Goal: Transaction & Acquisition: Download file/media

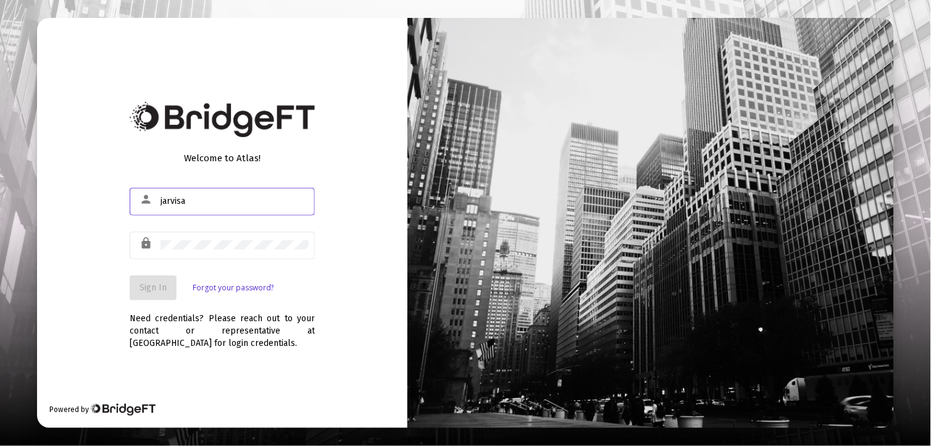
type input "[EMAIL_ADDRESS][DOMAIN_NAME]"
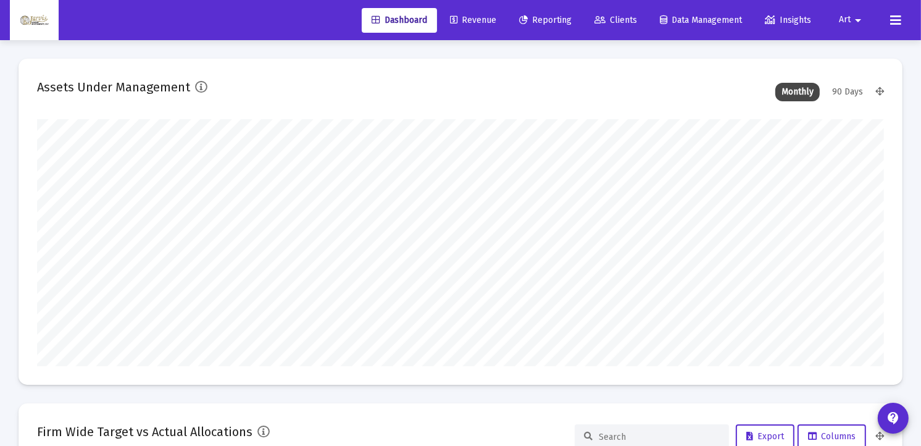
scroll to position [247, 456]
type input "[DATE]"
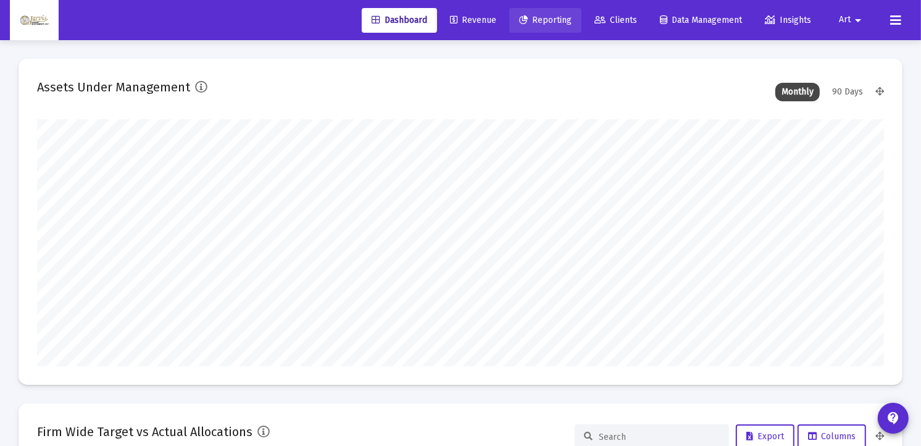
click at [553, 26] on link "Reporting" at bounding box center [545, 20] width 72 height 25
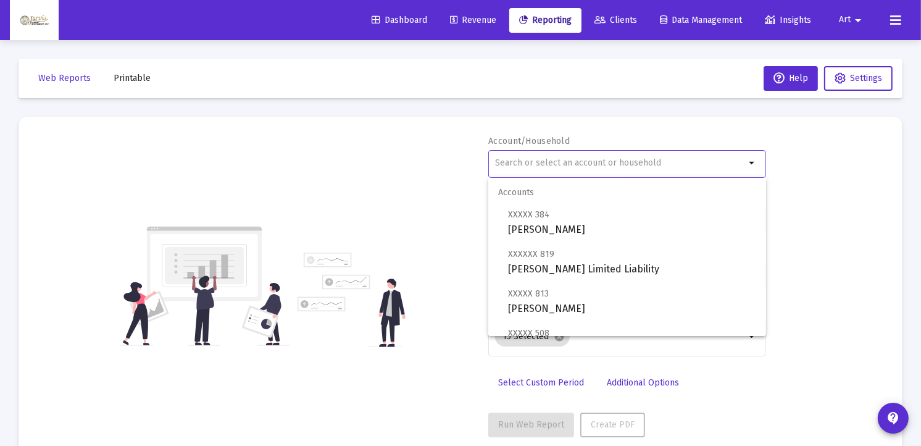
click at [541, 162] on input "text" at bounding box center [620, 163] width 250 height 10
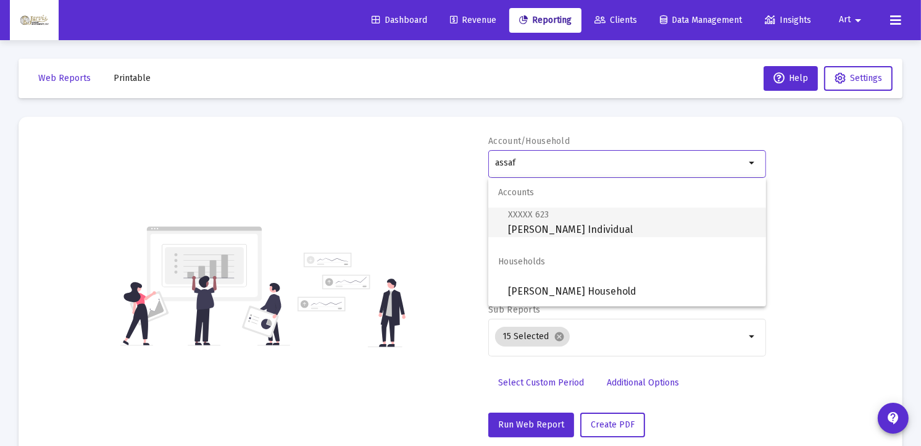
click at [549, 225] on span "XXXXX 623 [PERSON_NAME] Individual" at bounding box center [632, 222] width 248 height 30
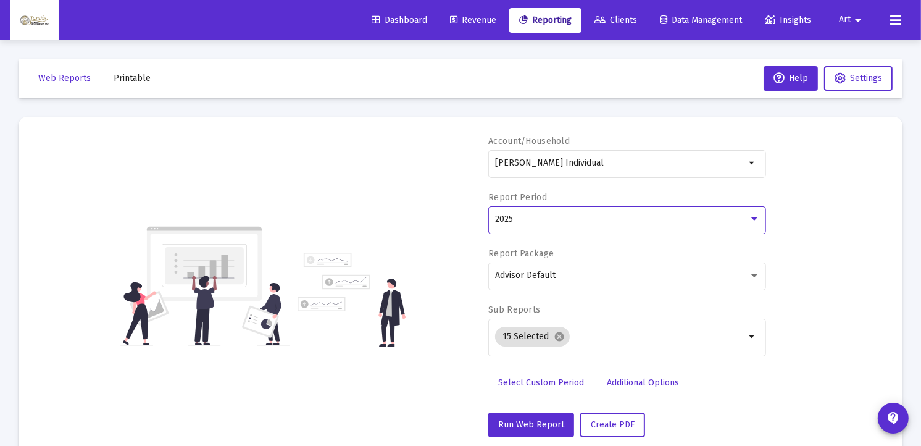
click at [754, 219] on div at bounding box center [754, 218] width 6 height 3
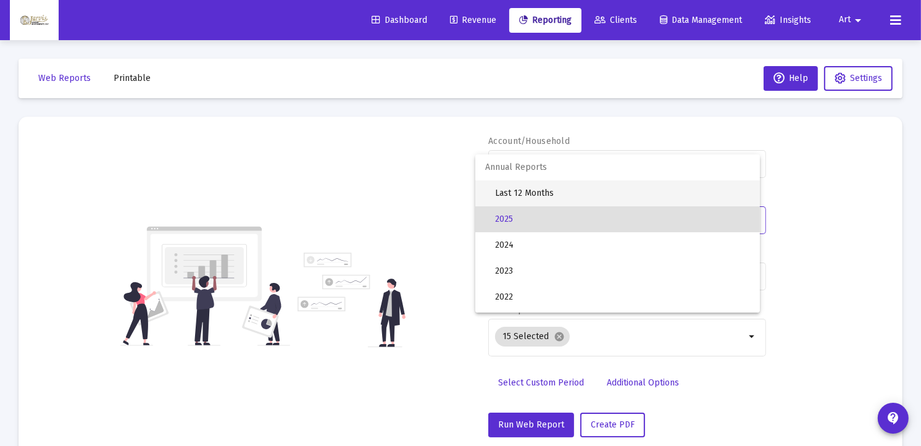
click at [528, 190] on span "Last 12 Months" at bounding box center [622, 193] width 255 height 26
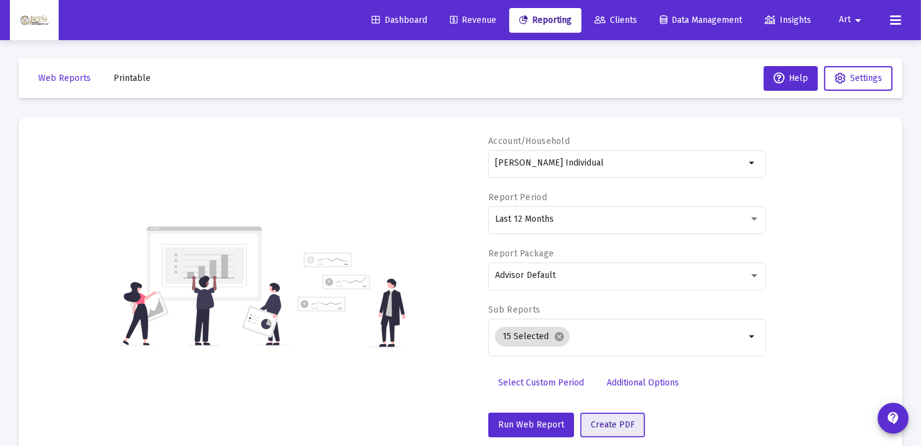
click at [609, 425] on span "Create PDF" at bounding box center [613, 424] width 44 height 10
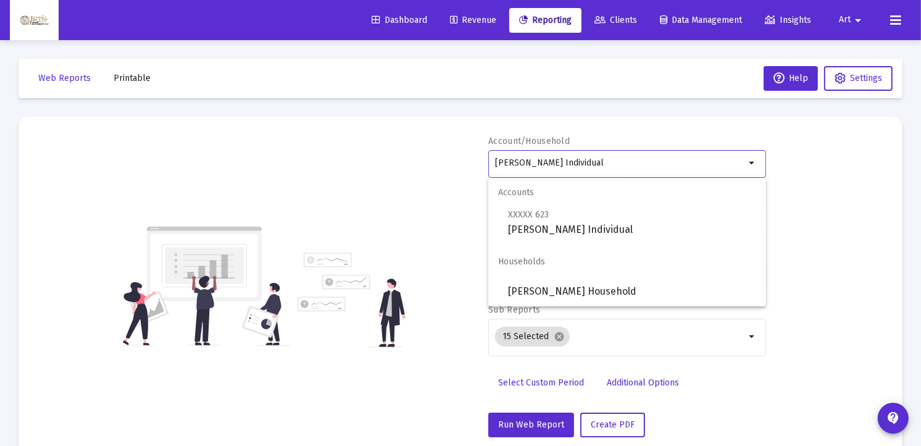
click at [554, 159] on input "[PERSON_NAME] Individual" at bounding box center [620, 163] width 250 height 10
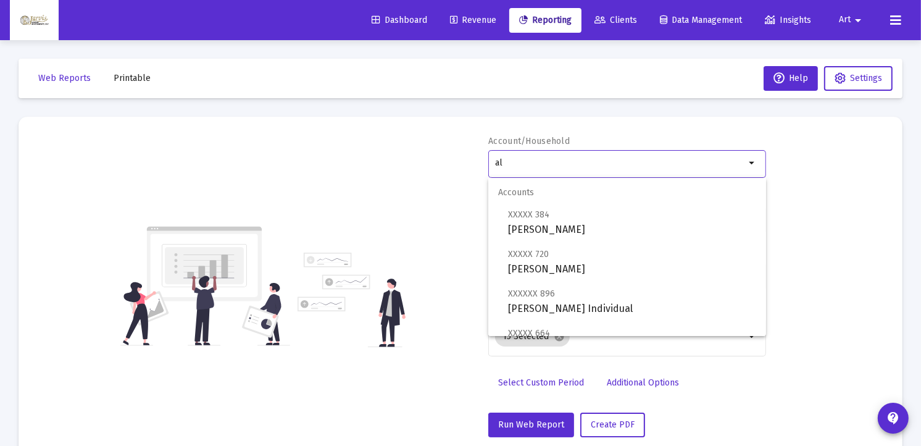
type input "l"
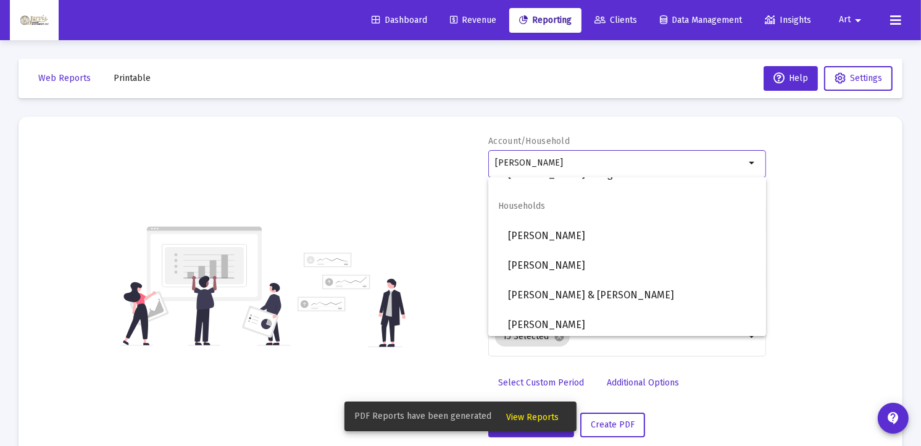
scroll to position [454, 0]
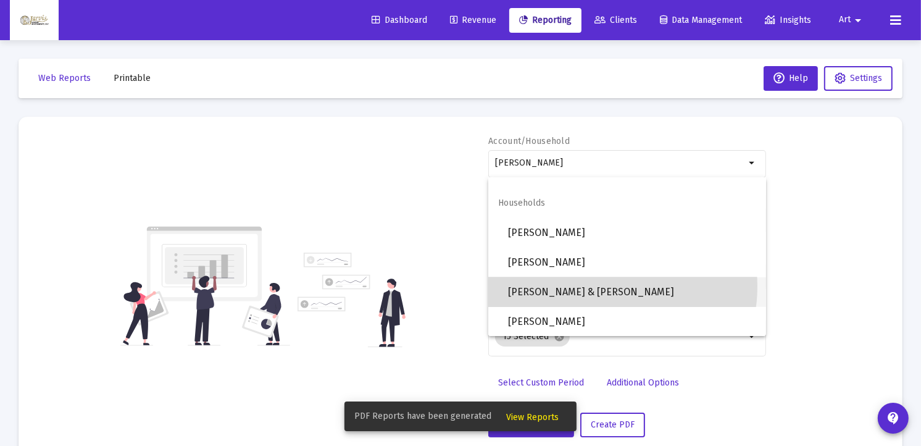
click at [599, 286] on span "[PERSON_NAME] & [PERSON_NAME]" at bounding box center [632, 292] width 248 height 30
type input "[PERSON_NAME] & [PERSON_NAME]"
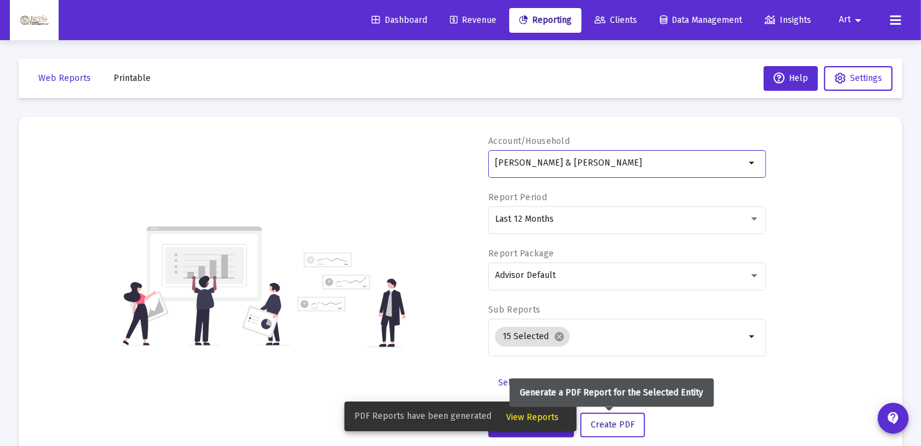
click at [614, 424] on span "Create PDF" at bounding box center [613, 424] width 44 height 10
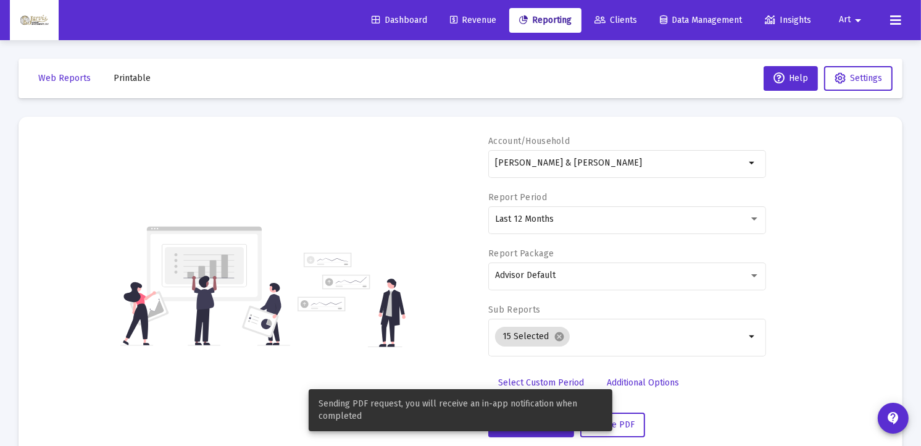
click at [123, 75] on span "Printable" at bounding box center [132, 78] width 37 height 10
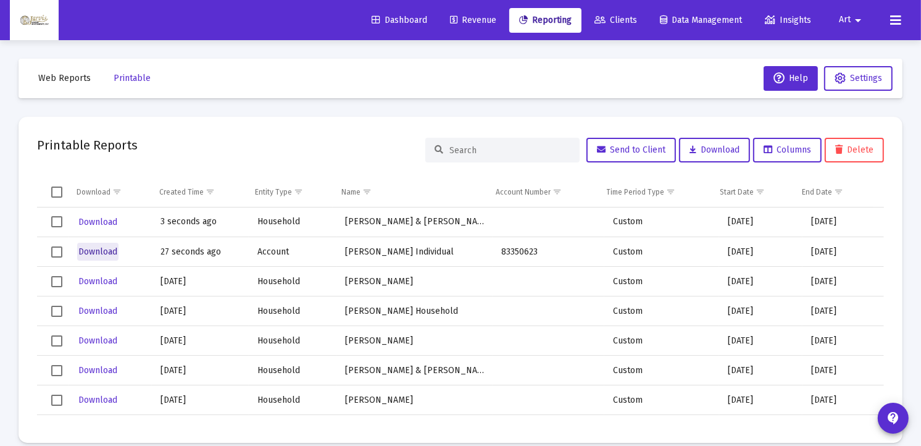
click at [109, 250] on span "Download" at bounding box center [97, 251] width 39 height 10
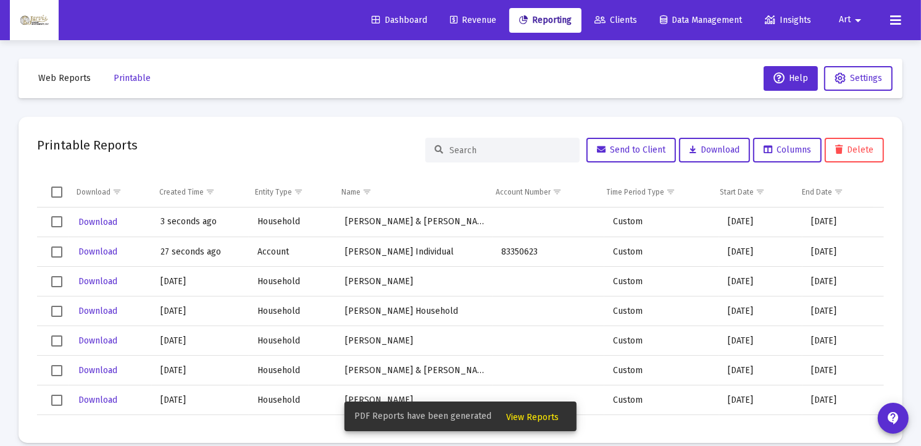
click at [559, 22] on span "Reporting" at bounding box center [545, 20] width 52 height 10
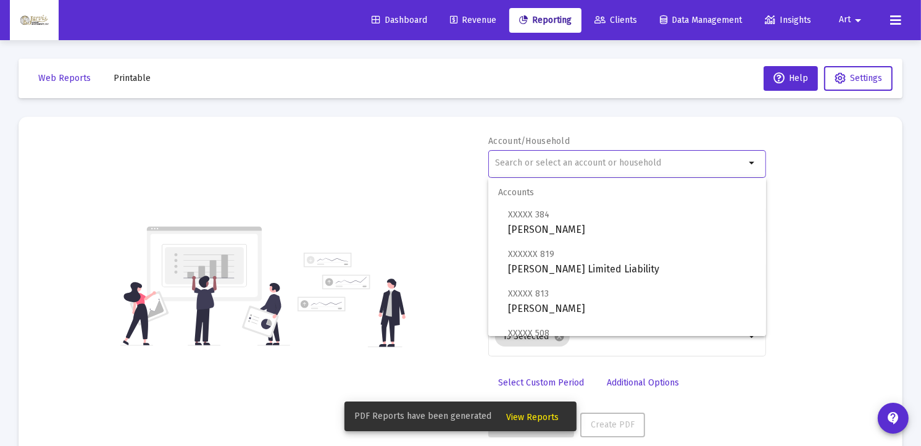
click at [608, 163] on input "text" at bounding box center [620, 163] width 250 height 10
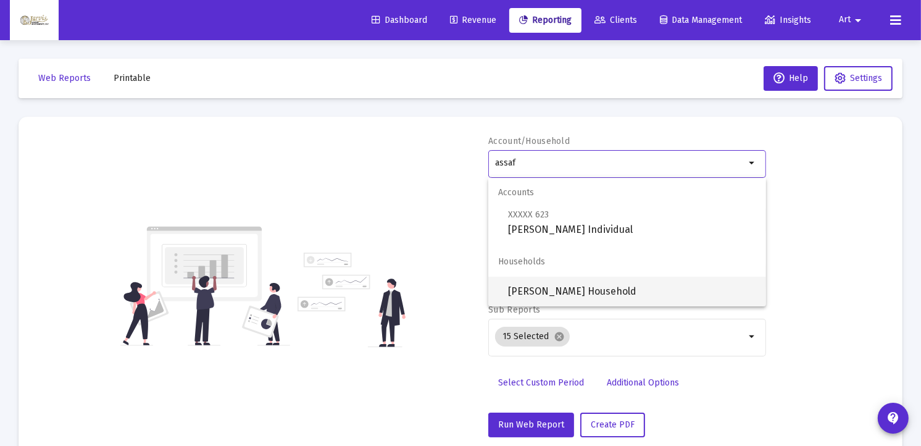
click at [596, 291] on span "[PERSON_NAME] Household" at bounding box center [632, 292] width 248 height 30
type input "[PERSON_NAME] Household"
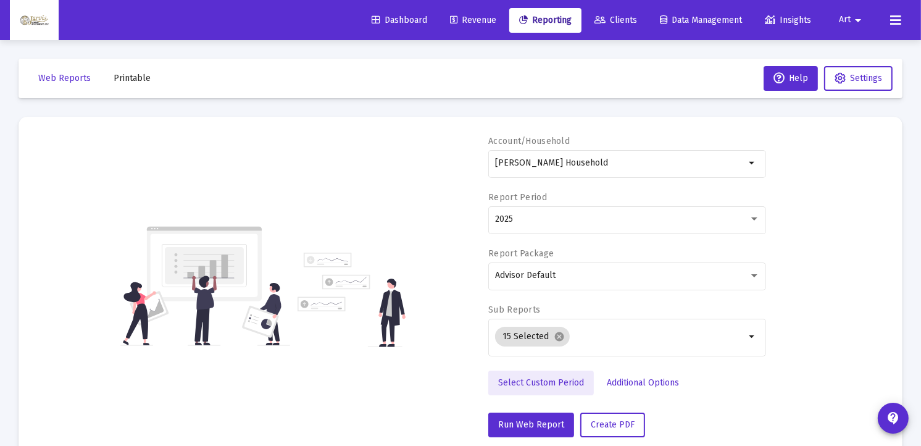
click at [557, 385] on span "Select Custom Period" at bounding box center [541, 382] width 86 height 10
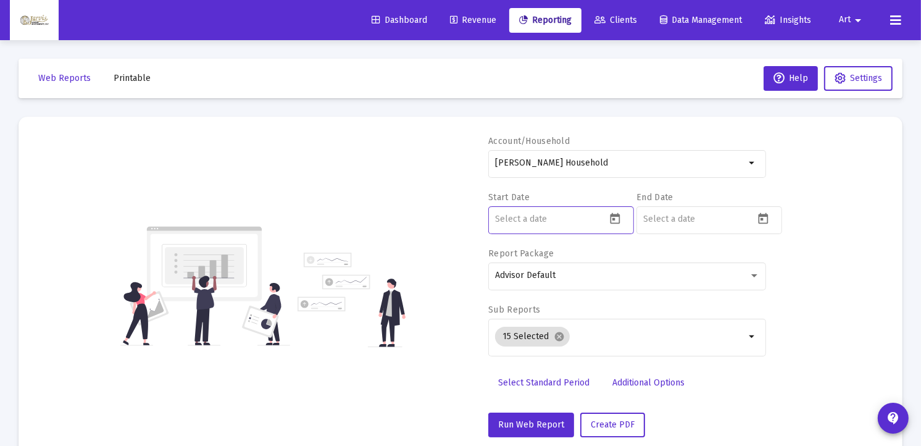
click at [572, 215] on input at bounding box center [550, 219] width 111 height 10
click at [612, 221] on icon "Open calendar" at bounding box center [615, 218] width 13 height 13
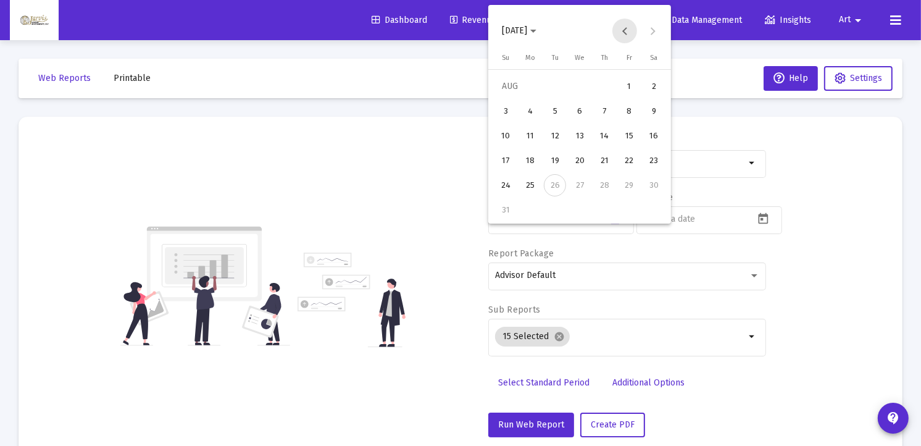
click at [624, 28] on button "Previous month" at bounding box center [624, 31] width 25 height 25
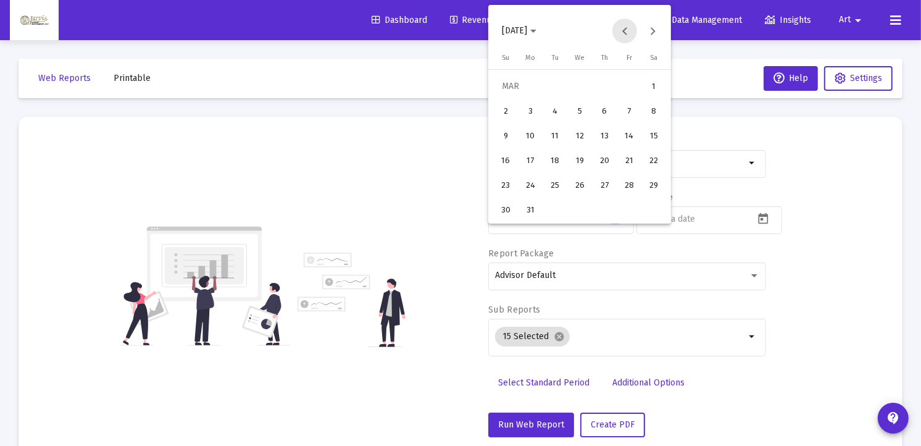
click at [624, 28] on button "Previous month" at bounding box center [624, 31] width 25 height 25
click at [578, 113] on div "4" at bounding box center [580, 111] width 22 height 22
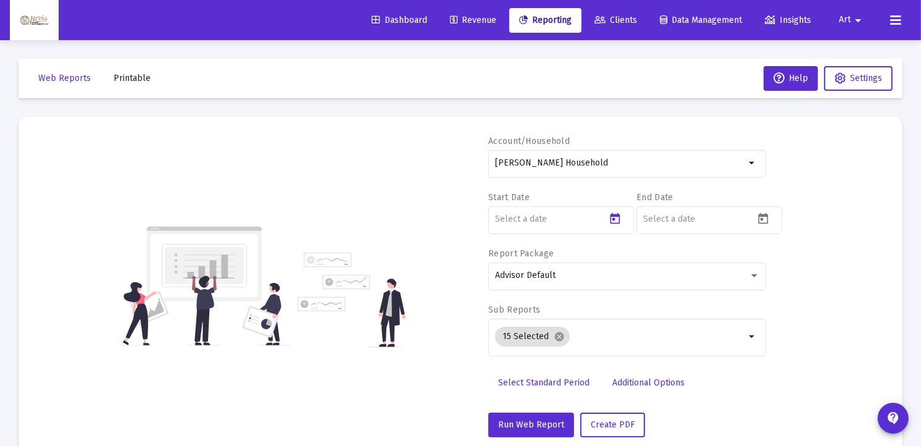
type input "[DATE]"
click at [763, 221] on icon "Open calendar" at bounding box center [763, 218] width 13 height 13
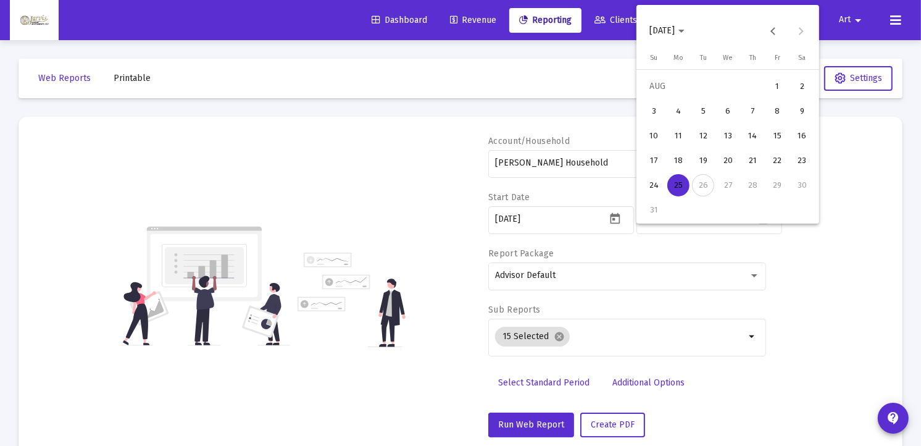
click at [686, 183] on div "25" at bounding box center [678, 185] width 22 height 22
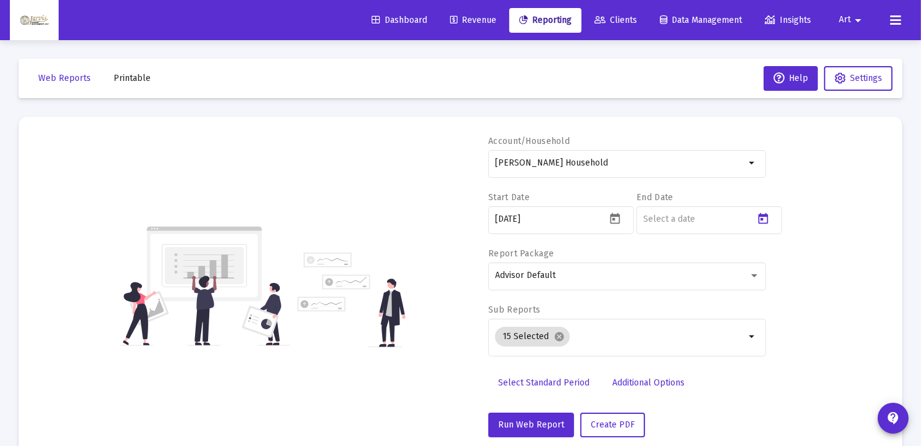
type input "[DATE]"
click at [603, 422] on span "Create PDF" at bounding box center [613, 424] width 44 height 10
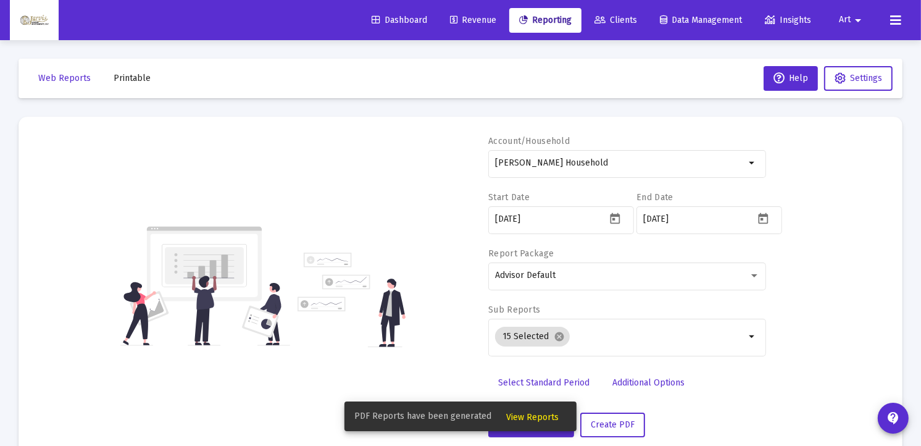
click at [541, 417] on span "View Reports" at bounding box center [532, 417] width 52 height 10
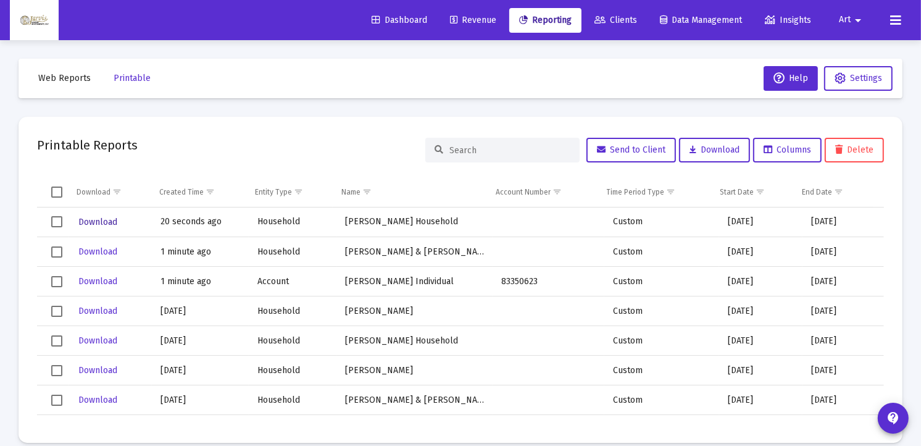
click at [97, 221] on span "Download" at bounding box center [97, 222] width 39 height 10
